Goal: Communication & Community: Answer question/provide support

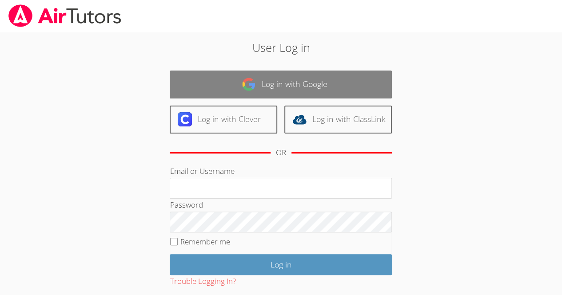
click at [242, 81] on img at bounding box center [248, 84] width 14 height 14
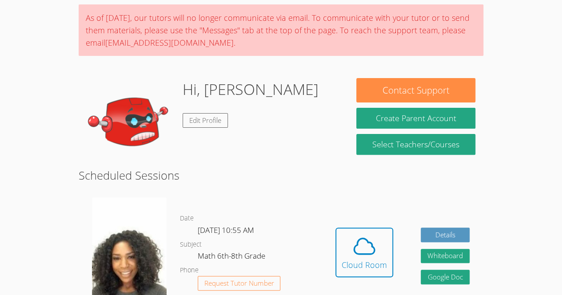
scroll to position [115, 0]
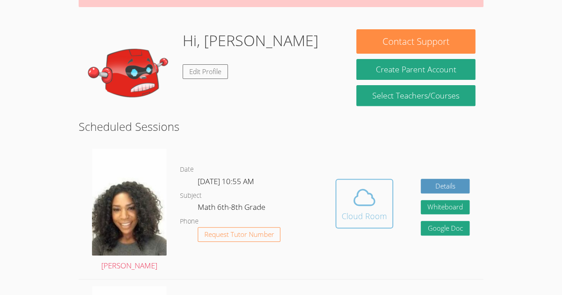
click at [364, 202] on icon at bounding box center [364, 197] width 25 height 25
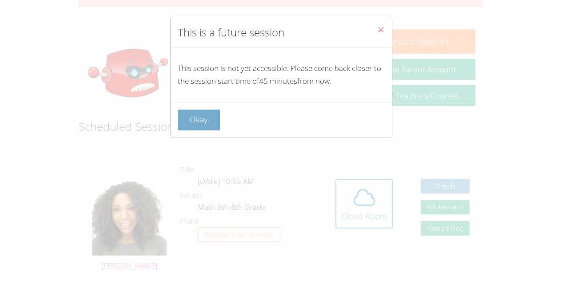
click at [213, 118] on button "Okay" at bounding box center [199, 120] width 43 height 21
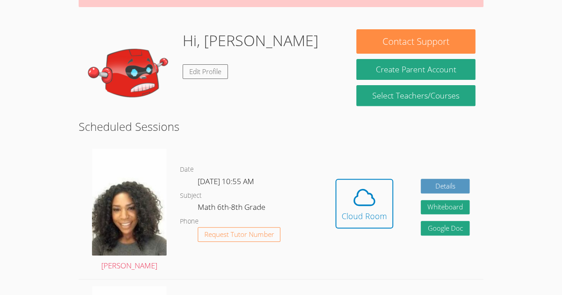
click at [322, 202] on div "Hidden Cloud Room Details Whiteboard Hidden Google Doc" at bounding box center [402, 210] width 162 height 137
click at [364, 210] on div "Cloud Room" at bounding box center [363, 216] width 45 height 12
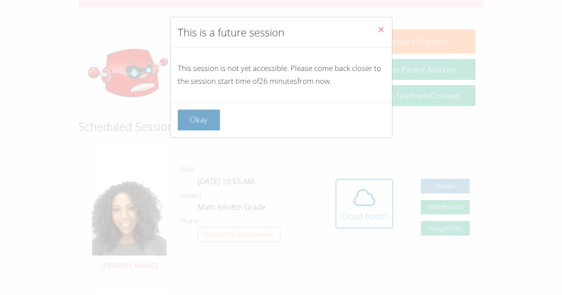
click at [186, 118] on button "Okay" at bounding box center [199, 120] width 43 height 21
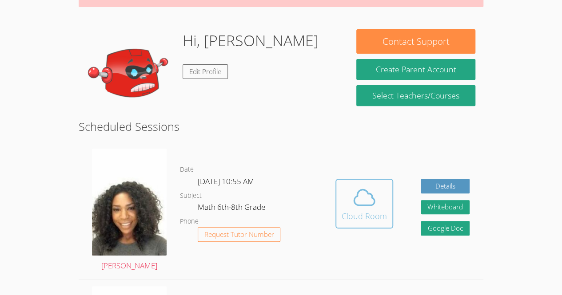
click at [354, 223] on button "Cloud Room" at bounding box center [364, 204] width 58 height 50
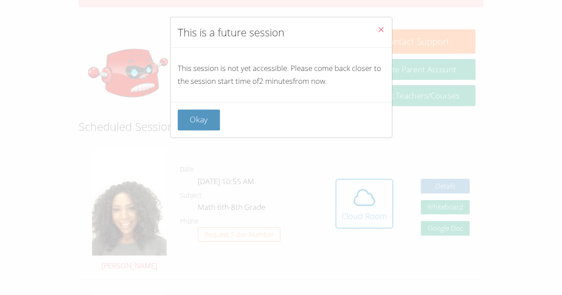
click at [224, 131] on div "Okay" at bounding box center [280, 120] width 221 height 36
click at [174, 95] on div "This session is not yet accessible. Please come back closer to the session star…" at bounding box center [280, 75] width 221 height 54
click at [198, 119] on button "Okay" at bounding box center [199, 120] width 43 height 21
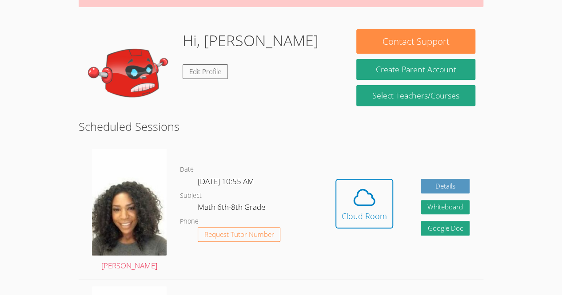
click at [336, 170] on div "Hidden Cloud Room Details Whiteboard Hidden Google Doc" at bounding box center [402, 210] width 162 height 137
click at [357, 206] on icon at bounding box center [364, 197] width 25 height 25
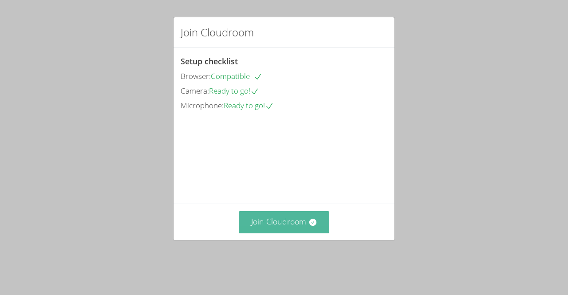
click at [273, 230] on button "Join Cloudroom" at bounding box center [284, 222] width 91 height 22
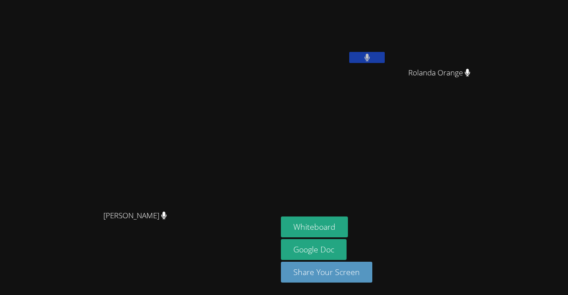
click at [206, 204] on video at bounding box center [138, 130] width 133 height 152
click at [206, 181] on video at bounding box center [138, 130] width 133 height 152
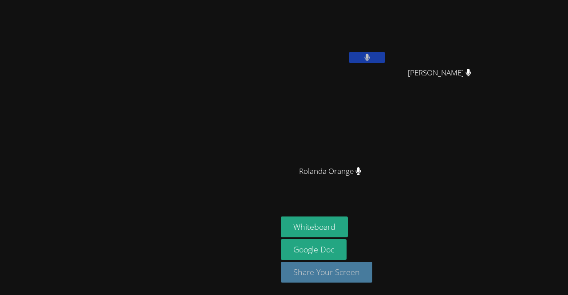
click at [372, 278] on button "Share Your Screen" at bounding box center [326, 272] width 91 height 21
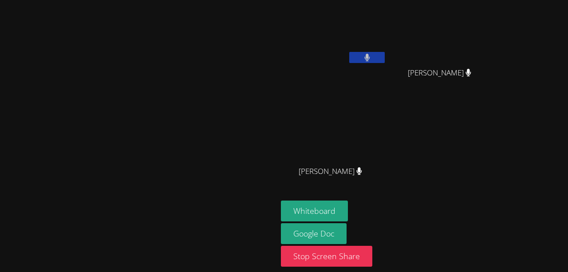
click at [387, 32] on video at bounding box center [334, 33] width 106 height 59
click at [372, 250] on button "Stop Screen Share" at bounding box center [326, 256] width 91 height 21
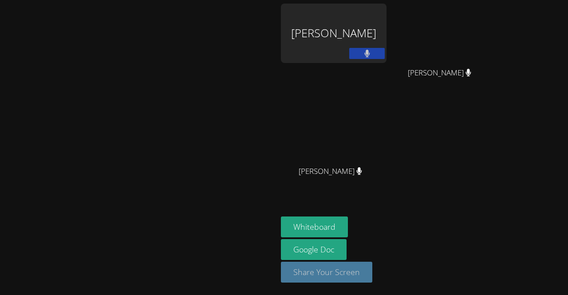
click at [372, 280] on button "Share Your Screen" at bounding box center [326, 272] width 91 height 21
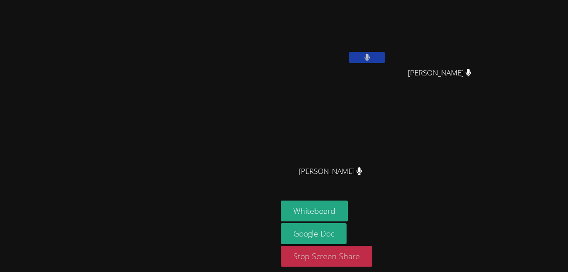
click at [372, 266] on button "Stop Screen Share" at bounding box center [326, 256] width 91 height 21
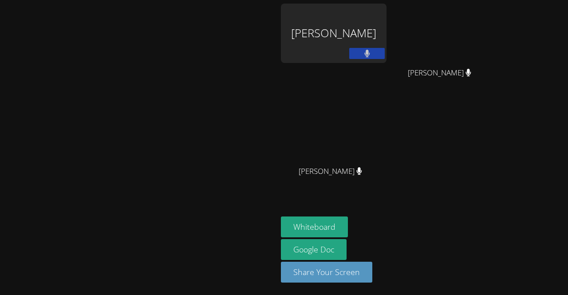
click at [433, 293] on aside "Madiana Keranord Max-Welson Mathieu Max-Welson Mathieu Michelle Dupin Michelle …" at bounding box center [388, 147] width 222 height 295
click at [372, 281] on button "Share Your Screen" at bounding box center [326, 272] width 91 height 21
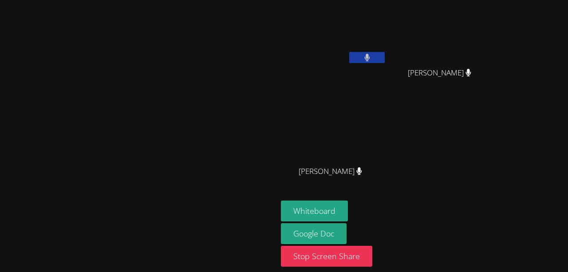
click at [387, 29] on video at bounding box center [334, 33] width 106 height 59
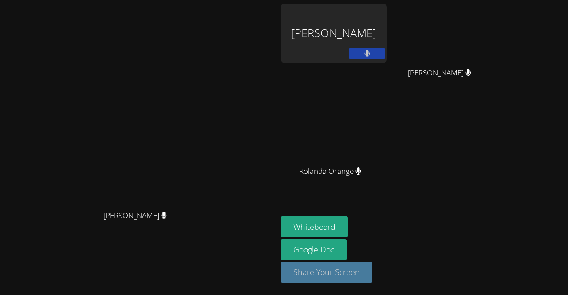
click at [372, 274] on button "Share Your Screen" at bounding box center [326, 272] width 91 height 21
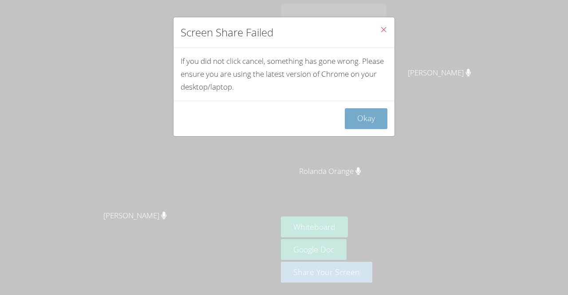
click at [354, 119] on button "Okay" at bounding box center [366, 118] width 43 height 21
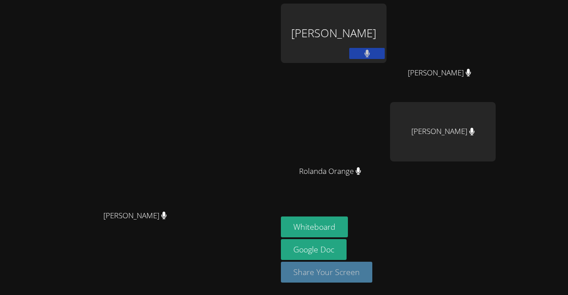
click at [372, 276] on button "Share Your Screen" at bounding box center [326, 272] width 91 height 21
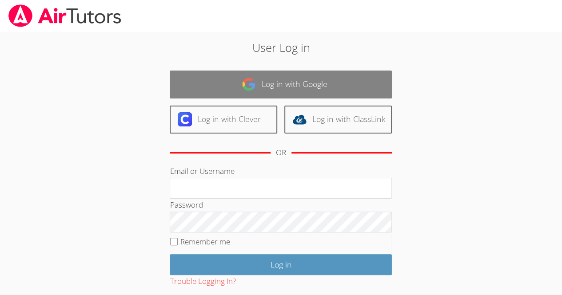
click at [296, 91] on link "Log in with Google" at bounding box center [281, 85] width 222 height 28
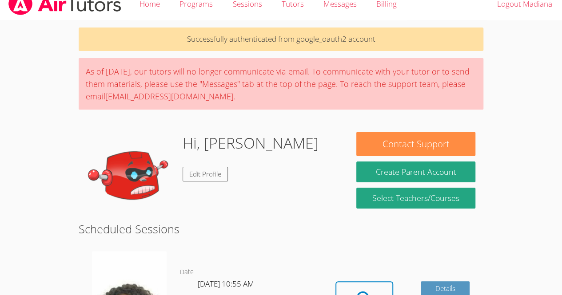
scroll to position [47, 0]
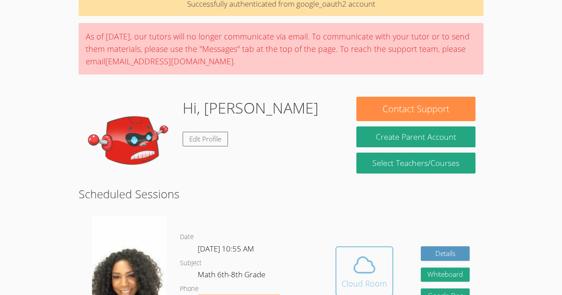
click at [363, 283] on div "Cloud Room" at bounding box center [363, 283] width 45 height 12
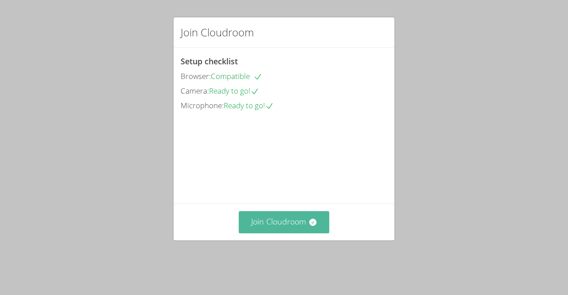
click at [281, 225] on button "Join Cloudroom" at bounding box center [284, 222] width 91 height 22
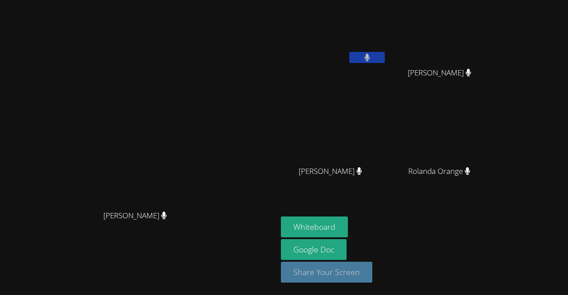
click at [372, 269] on button "Share Your Screen" at bounding box center [326, 272] width 91 height 21
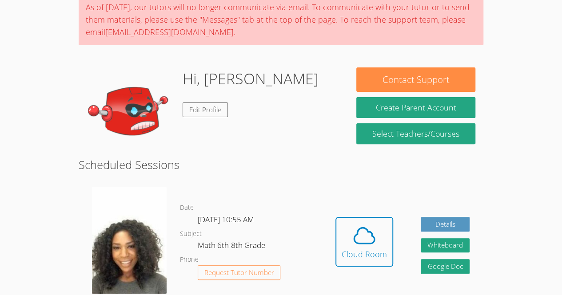
scroll to position [117, 0]
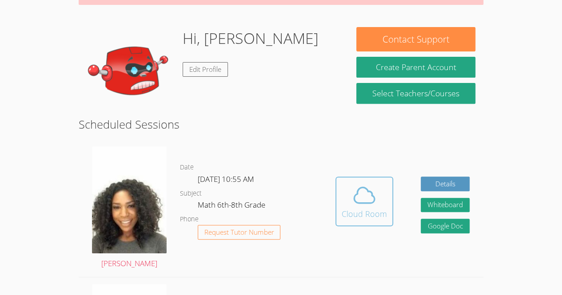
click at [348, 204] on span at bounding box center [363, 195] width 45 height 25
click at [362, 209] on div "Cloud Room" at bounding box center [363, 214] width 45 height 12
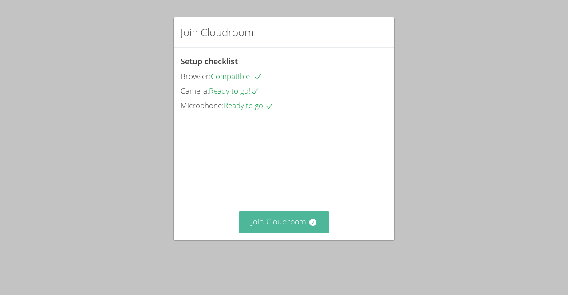
click at [261, 233] on button "Join Cloudroom" at bounding box center [284, 222] width 91 height 22
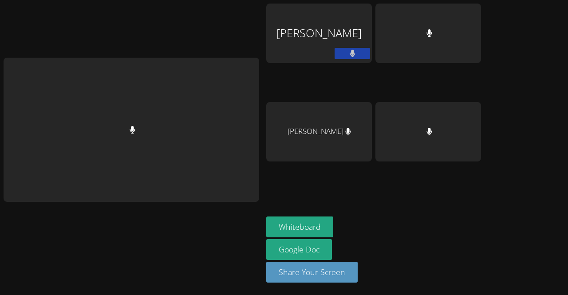
click at [391, 266] on div "Whiteboard Google Doc Share Your Screen" at bounding box center [373, 253] width 215 height 73
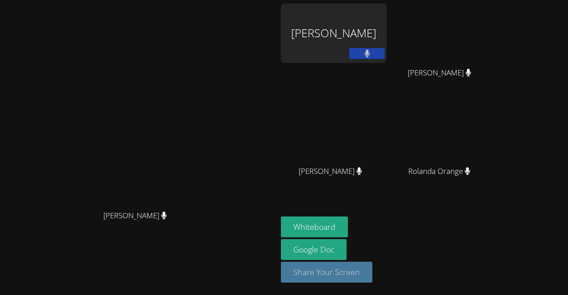
click at [320, 267] on button "Share Your Screen" at bounding box center [326, 272] width 91 height 21
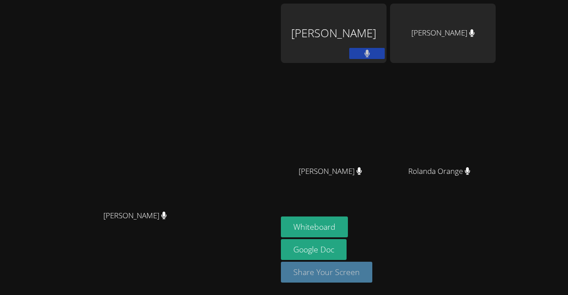
click at [372, 269] on button "Share Your Screen" at bounding box center [326, 272] width 91 height 21
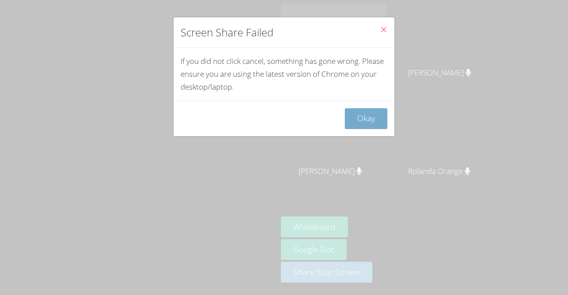
click at [360, 115] on button "Okay" at bounding box center [366, 118] width 43 height 21
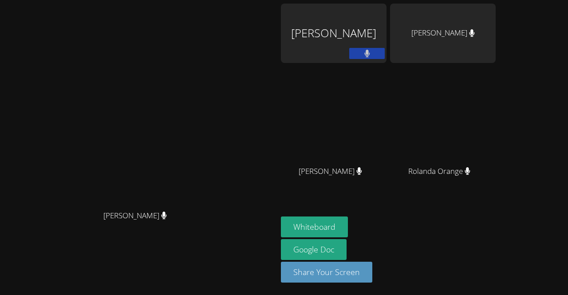
click at [370, 57] on icon at bounding box center [367, 54] width 6 height 8
click at [385, 58] on button at bounding box center [367, 53] width 36 height 11
click at [372, 281] on button "Share Your Screen" at bounding box center [326, 272] width 91 height 21
click at [372, 276] on button "Share Your Screen" at bounding box center [326, 272] width 91 height 21
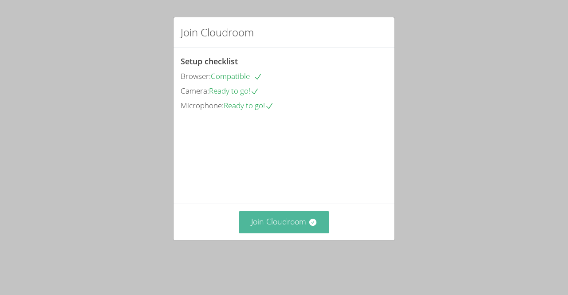
click at [297, 233] on button "Join Cloudroom" at bounding box center [284, 222] width 91 height 22
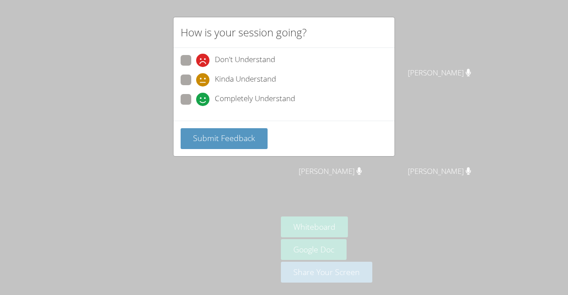
click at [265, 105] on span "Completely Understand" at bounding box center [255, 99] width 80 height 13
click at [204, 102] on input "Completely Understand" at bounding box center [200, 98] width 8 height 8
radio input "true"
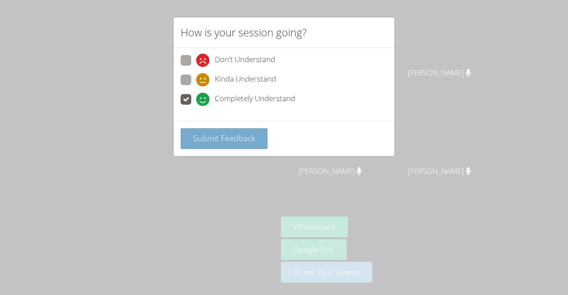
click at [228, 141] on span "Submit Feedback" at bounding box center [224, 138] width 62 height 11
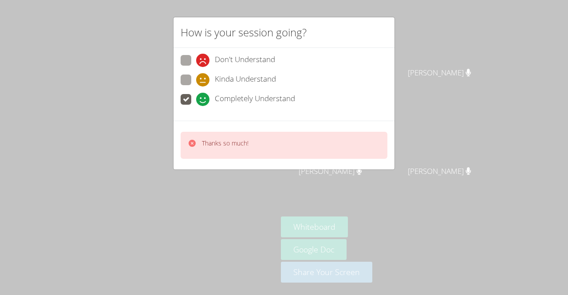
click at [256, 145] on div "Thanks so much!" at bounding box center [284, 145] width 207 height 27
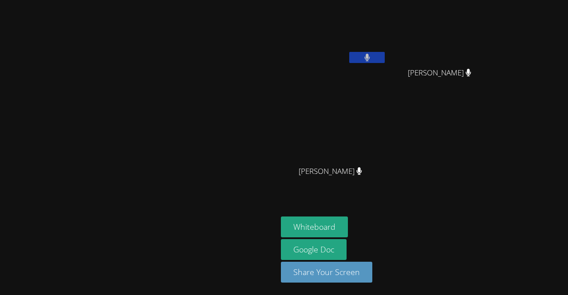
click at [60, 269] on div "Christelle Renonce" at bounding box center [139, 148] width 270 height 288
click at [156, 159] on video at bounding box center [138, 130] width 133 height 152
click at [198, 130] on video at bounding box center [138, 130] width 133 height 152
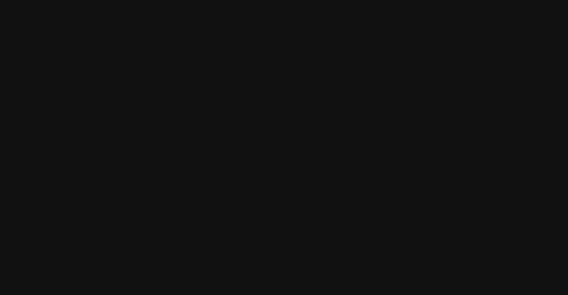
click at [496, 129] on video at bounding box center [443, 131] width 106 height 59
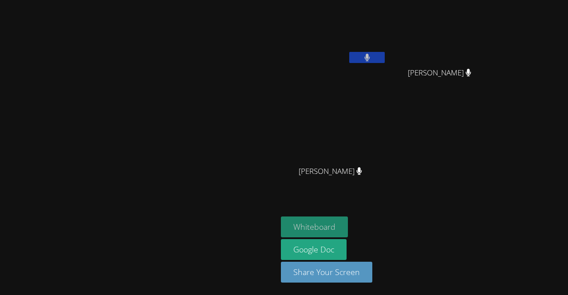
click at [348, 225] on button "Whiteboard" at bounding box center [314, 227] width 67 height 21
